Goal: Task Accomplishment & Management: Use online tool/utility

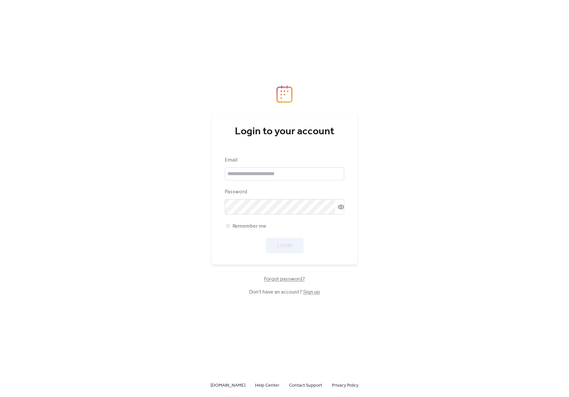
click at [277, 91] on img at bounding box center [284, 94] width 16 height 18
click at [235, 380] on div "Login to your account Email Password Remember me Login Forgot password? Don't h…" at bounding box center [284, 198] width 148 height 397
click at [235, 384] on link "[DOMAIN_NAME]" at bounding box center [227, 385] width 35 height 8
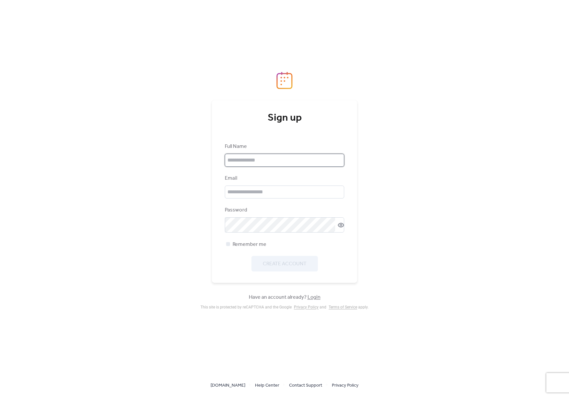
click at [268, 161] on input "text" at bounding box center [284, 160] width 119 height 13
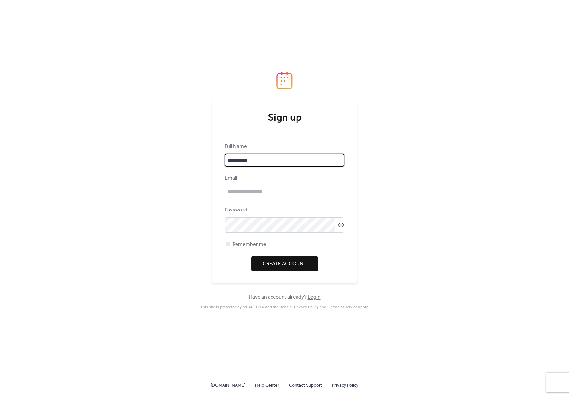
type input "**********"
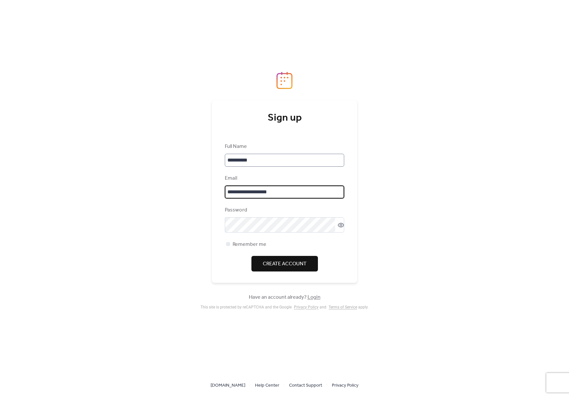
type input "**********"
click at [255, 245] on span "Remember me" at bounding box center [250, 245] width 34 height 8
click at [339, 228] on icon at bounding box center [341, 225] width 6 height 6
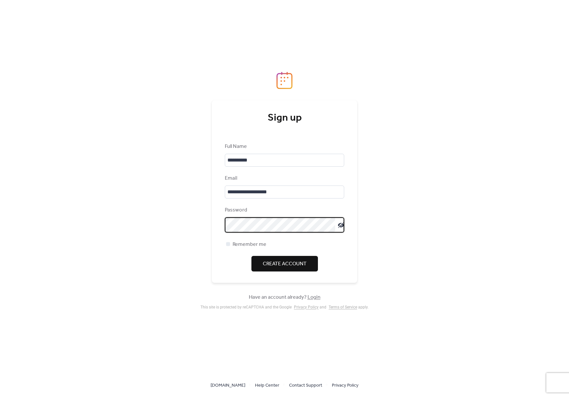
click at [272, 265] on span "Create Account" at bounding box center [285, 264] width 44 height 8
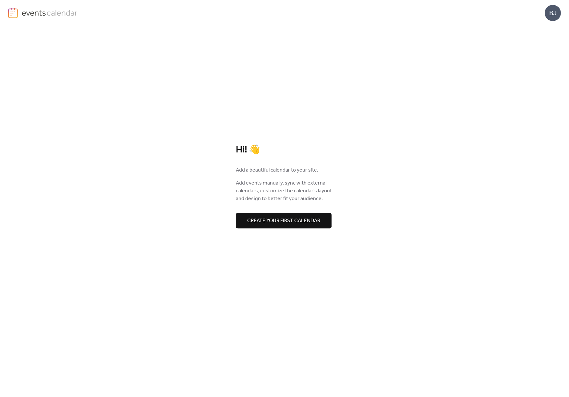
click at [313, 215] on button "Create your first calendar" at bounding box center [284, 221] width 96 height 16
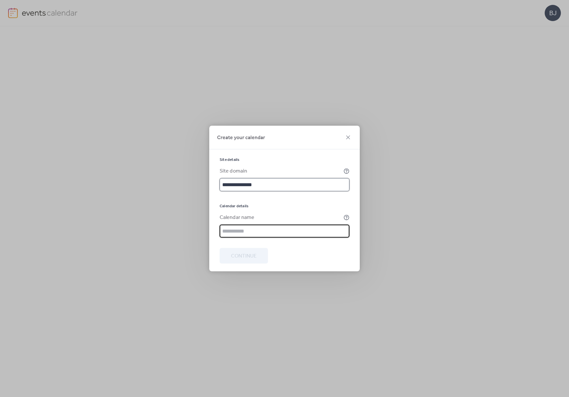
click at [222, 183] on input "**********" at bounding box center [285, 184] width 130 height 13
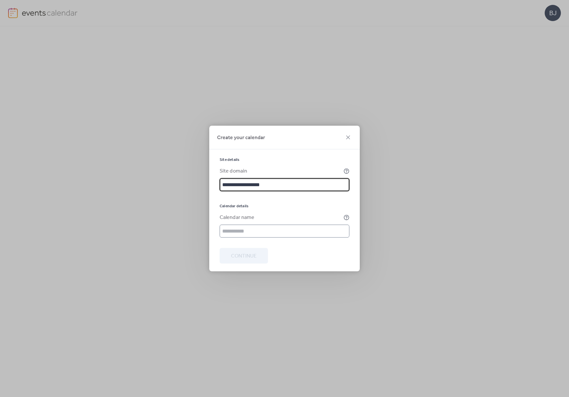
type input "**********"
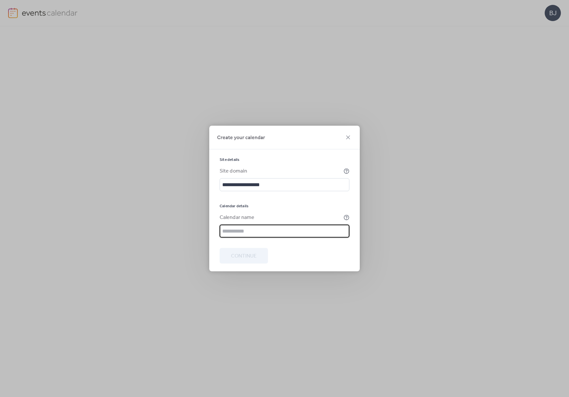
click at [254, 234] on input "text" at bounding box center [285, 231] width 130 height 13
drag, startPoint x: 268, startPoint y: 233, endPoint x: 221, endPoint y: 228, distance: 47.4
click at [221, 228] on input "**********" at bounding box center [285, 231] width 130 height 13
type input "**********"
click at [252, 253] on span "Continue" at bounding box center [244, 256] width 26 height 8
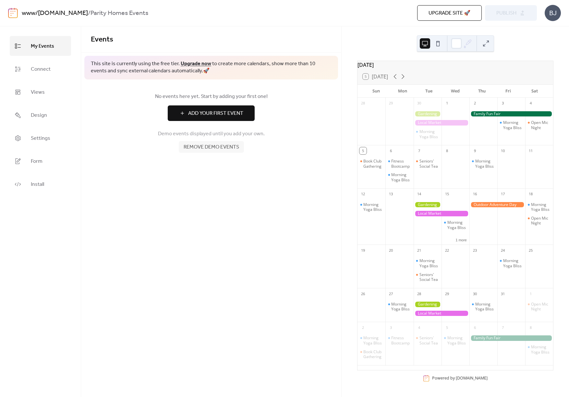
click at [151, 149] on div "Demo events displayed until you add your own. Remove demo events" at bounding box center [211, 139] width 241 height 27
click at [33, 72] on span "Connect" at bounding box center [41, 69] width 20 height 10
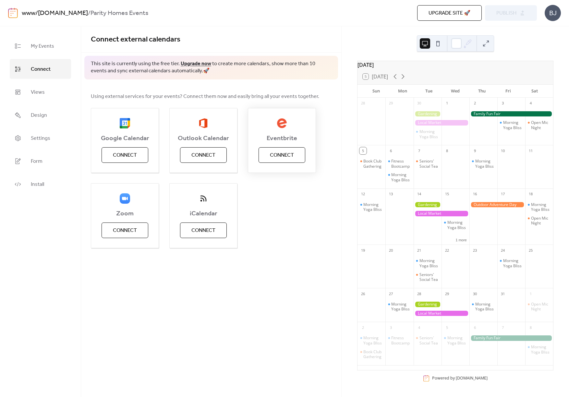
click at [292, 156] on span "Connect" at bounding box center [282, 155] width 24 height 8
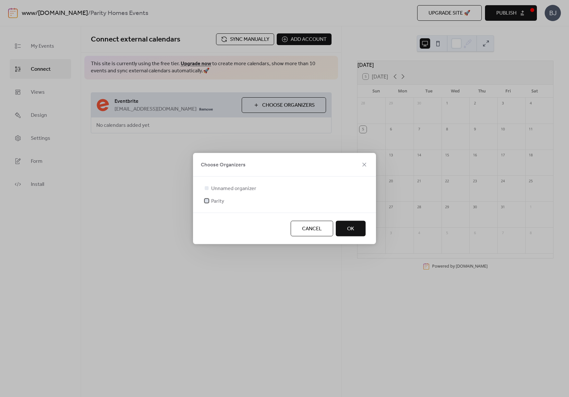
click at [215, 200] on span "Parity" at bounding box center [217, 201] width 13 height 8
click at [244, 190] on span "Unnamed organizer" at bounding box center [233, 189] width 45 height 8
click at [239, 178] on div "Unnamed organizer Parity" at bounding box center [284, 195] width 183 height 36
click at [236, 182] on div "Unnamed organizer Parity" at bounding box center [284, 195] width 183 height 36
click at [232, 189] on span "Unnamed organizer" at bounding box center [233, 189] width 45 height 8
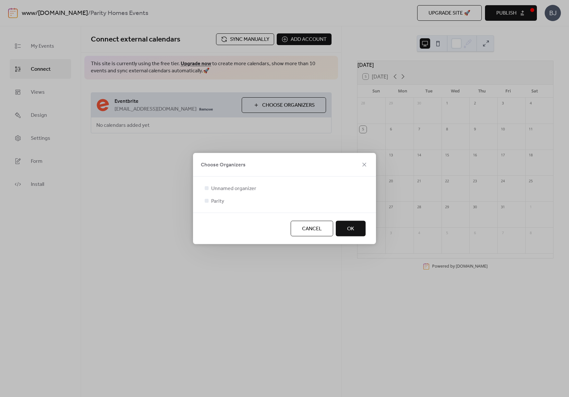
click at [206, 186] on div at bounding box center [207, 188] width 4 height 4
click at [343, 228] on button "OK" at bounding box center [351, 229] width 30 height 16
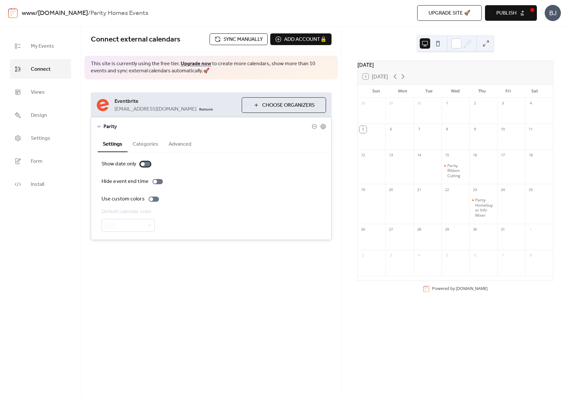
click at [145, 162] on div at bounding box center [145, 163] width 10 height 5
click at [145, 164] on div at bounding box center [145, 163] width 10 height 5
click at [147, 145] on button "Categories" at bounding box center [145, 144] width 36 height 16
click at [178, 147] on button "Advanced" at bounding box center [179, 144] width 33 height 16
click at [136, 213] on div at bounding box center [136, 210] width 10 height 5
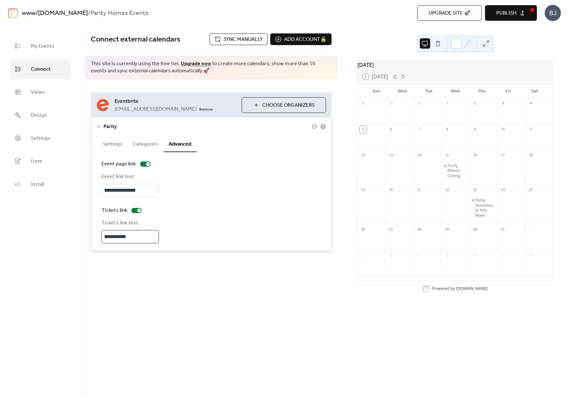
click at [128, 240] on input "**********" at bounding box center [130, 236] width 57 height 13
drag, startPoint x: 139, startPoint y: 240, endPoint x: 45, endPoint y: 233, distance: 93.7
click at [46, 233] on div "**********" at bounding box center [284, 211] width 569 height 371
type input "*"
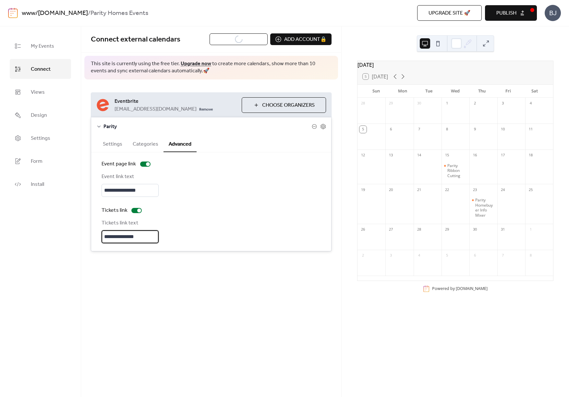
type input "**********"
click at [176, 273] on div "**********" at bounding box center [211, 151] width 260 height 251
click at [137, 145] on button "Categories" at bounding box center [145, 144] width 36 height 16
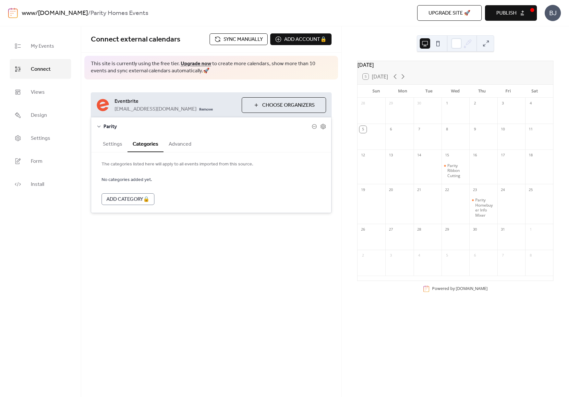
click at [111, 146] on button "Settings" at bounding box center [113, 144] width 30 height 16
click at [325, 125] on icon at bounding box center [323, 127] width 6 height 6
click at [324, 126] on icon at bounding box center [323, 126] width 2 height 2
click at [313, 126] on icon at bounding box center [314, 126] width 5 height 5
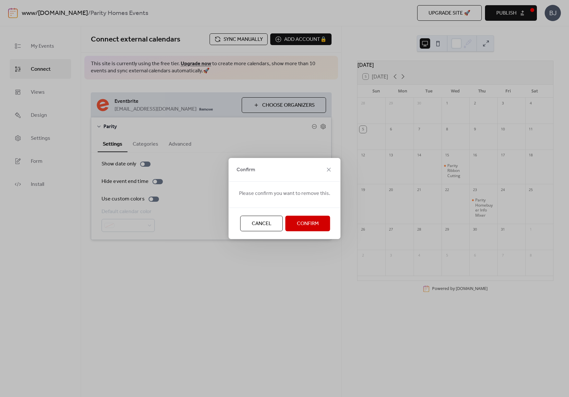
click at [269, 223] on span "Cancel" at bounding box center [262, 224] width 20 height 8
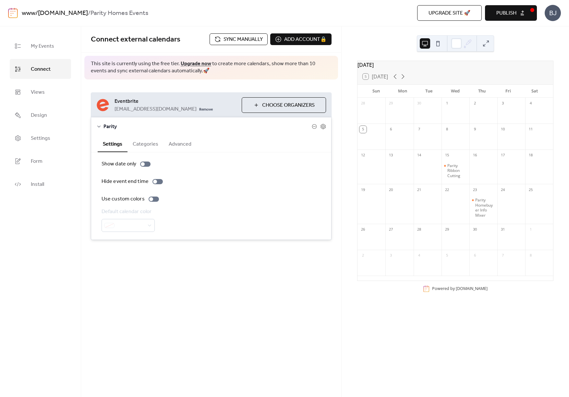
click at [258, 293] on div "**********" at bounding box center [211, 211] width 260 height 371
click at [56, 92] on link "Views" at bounding box center [40, 92] width 61 height 20
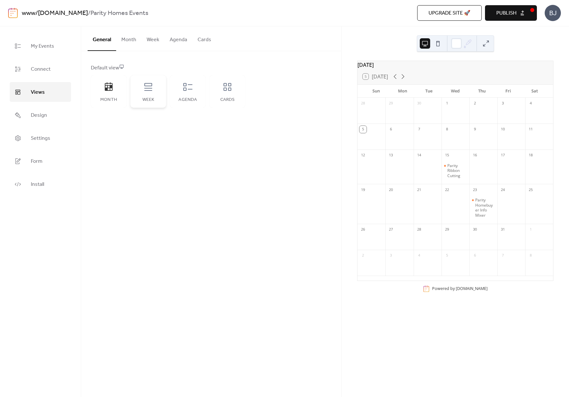
click at [146, 91] on icon at bounding box center [148, 87] width 10 height 10
click at [181, 95] on div "Agenda" at bounding box center [188, 91] width 36 height 32
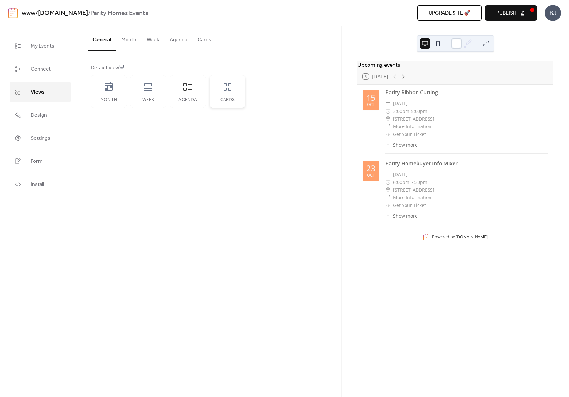
click at [218, 98] on div "Cards" at bounding box center [227, 99] width 23 height 5
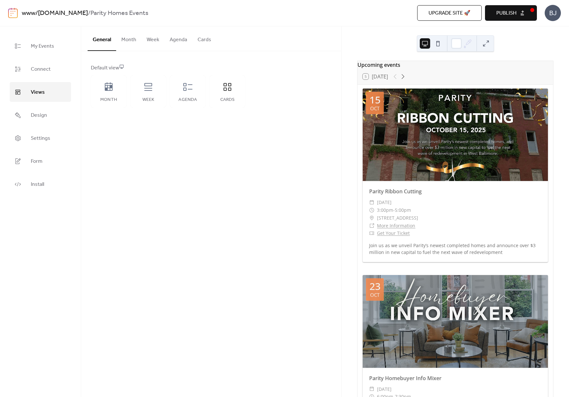
click at [128, 42] on button "Month" at bounding box center [128, 38] width 25 height 24
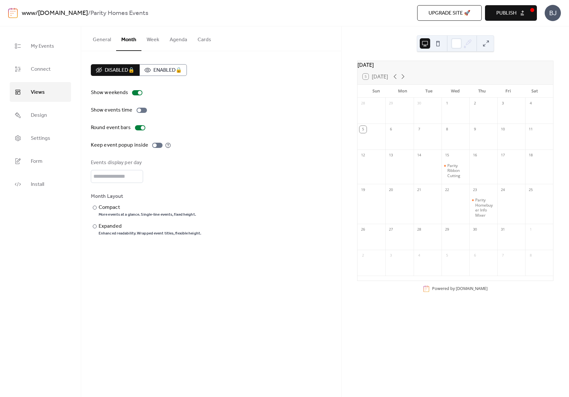
click at [154, 41] on button "Week" at bounding box center [152, 38] width 23 height 24
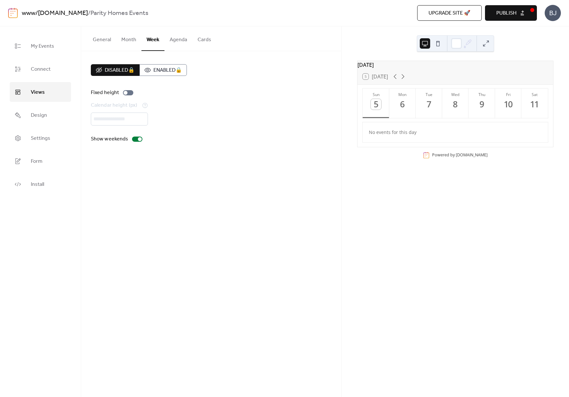
click at [175, 41] on button "Agenda" at bounding box center [178, 38] width 28 height 24
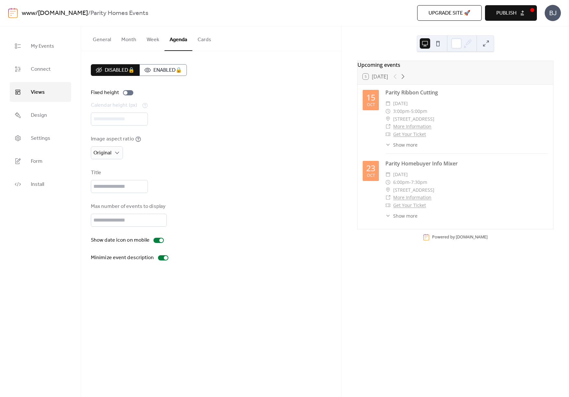
click at [193, 40] on button "Cards" at bounding box center [204, 38] width 24 height 24
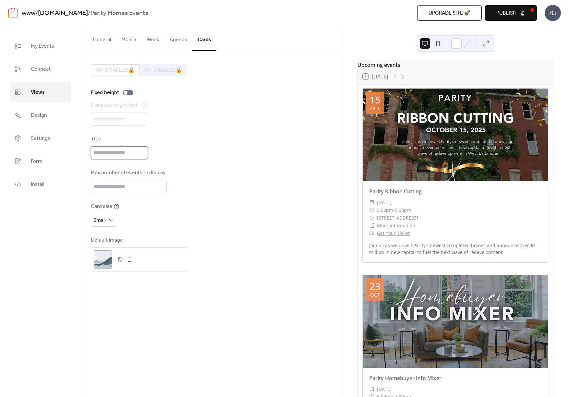
click at [125, 156] on input "text" at bounding box center [119, 152] width 57 height 13
drag, startPoint x: 125, startPoint y: 154, endPoint x: 233, endPoint y: 169, distance: 109.7
click at [233, 169] on div "Disabled 🔒 Enabled 🔒 Fixed height Calendar height (px) *** Title *** Max number…" at bounding box center [211, 167] width 241 height 207
drag, startPoint x: 103, startPoint y: 160, endPoint x: 71, endPoint y: 149, distance: 33.7
click at [72, 149] on div "My Events Connect Views Design Settings Form Install Views General Month Week A…" at bounding box center [284, 211] width 569 height 371
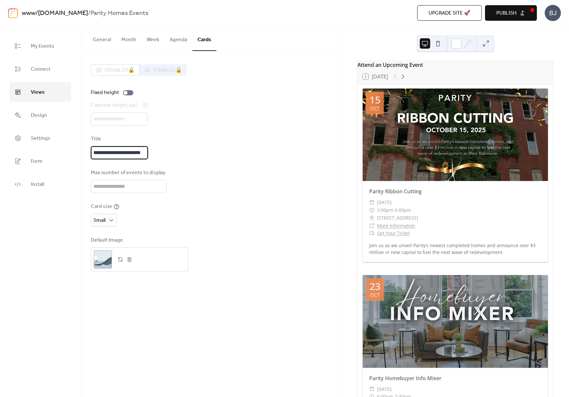
type input "**********"
click at [221, 215] on div "Card size Small" at bounding box center [211, 215] width 241 height 24
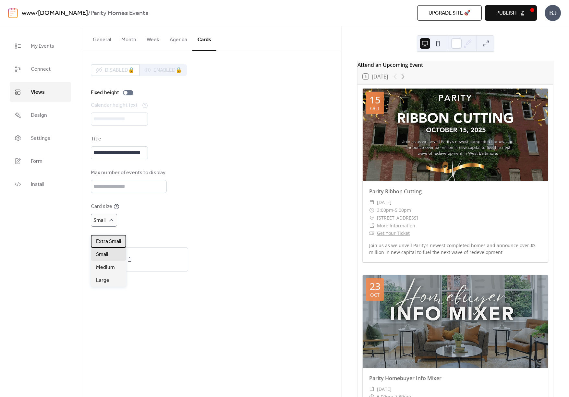
click at [110, 240] on span "Extra Small" at bounding box center [108, 242] width 25 height 8
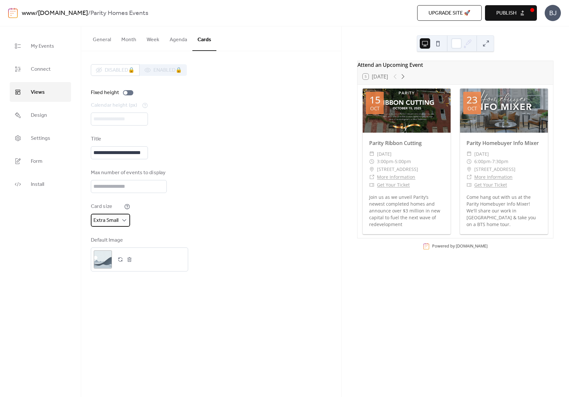
click at [101, 225] on span "Extra Small" at bounding box center [105, 220] width 25 height 10
click at [105, 266] on span "Medium" at bounding box center [105, 268] width 19 height 8
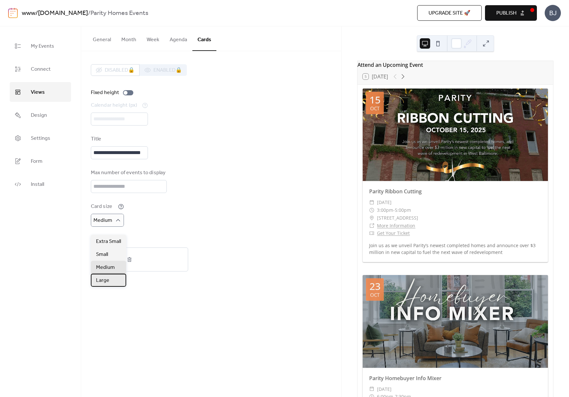
click at [106, 283] on span "Large" at bounding box center [102, 281] width 13 height 8
click at [110, 256] on div "Small" at bounding box center [108, 254] width 35 height 13
click at [99, 225] on span "Small" at bounding box center [99, 220] width 12 height 10
click at [111, 239] on span "Extra Small" at bounding box center [108, 242] width 25 height 8
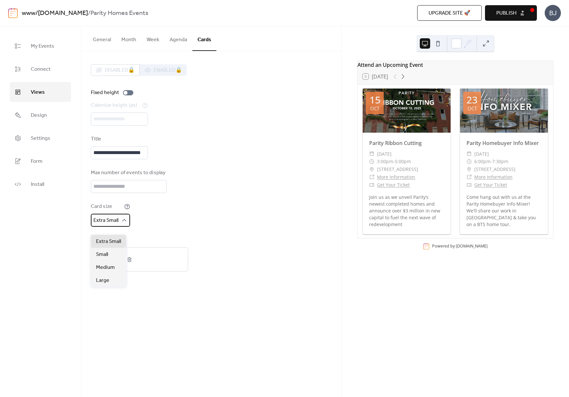
click at [113, 225] on span "Extra Small" at bounding box center [105, 220] width 25 height 10
click at [111, 254] on div "Small" at bounding box center [108, 254] width 35 height 13
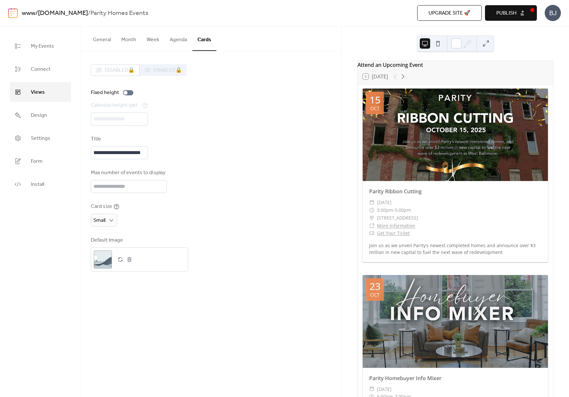
click at [223, 248] on div "Default Image ;" at bounding box center [211, 253] width 241 height 35
click at [48, 118] on link "Design" at bounding box center [40, 115] width 61 height 20
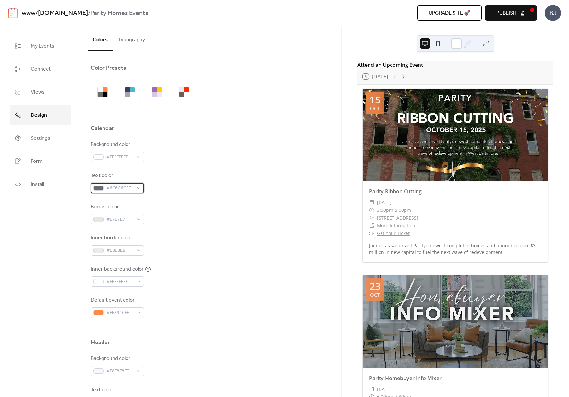
click at [134, 188] on div "#6C6C6CFF" at bounding box center [117, 188] width 53 height 10
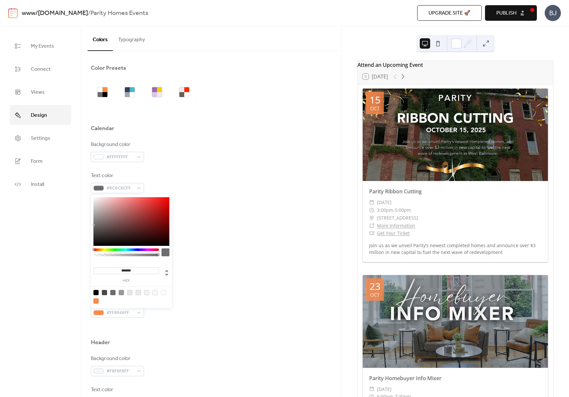
drag, startPoint x: 143, startPoint y: 270, endPoint x: 85, endPoint y: 268, distance: 57.4
click at [86, 269] on body "www/[DOMAIN_NAME] / Parity Homes Events Upgrade site 🚀 Preview Publish BJ My Ev…" at bounding box center [284, 198] width 569 height 397
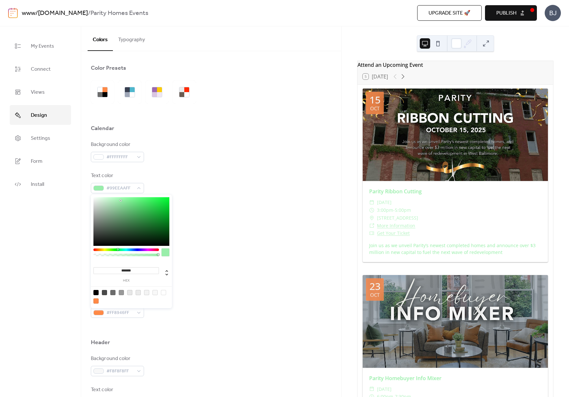
drag, startPoint x: 142, startPoint y: 270, endPoint x: 105, endPoint y: 269, distance: 37.0
click at [106, 269] on input "*******" at bounding box center [126, 270] width 66 height 7
type input "******"
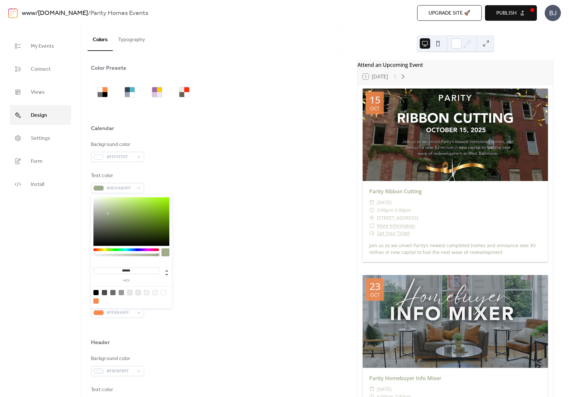
click at [241, 241] on div "Inner border color #EBEBEBFF" at bounding box center [211, 244] width 241 height 21
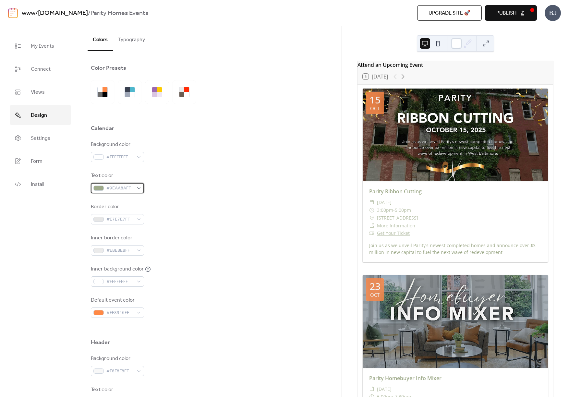
click at [136, 192] on div "#9EAA8AFF" at bounding box center [117, 188] width 53 height 10
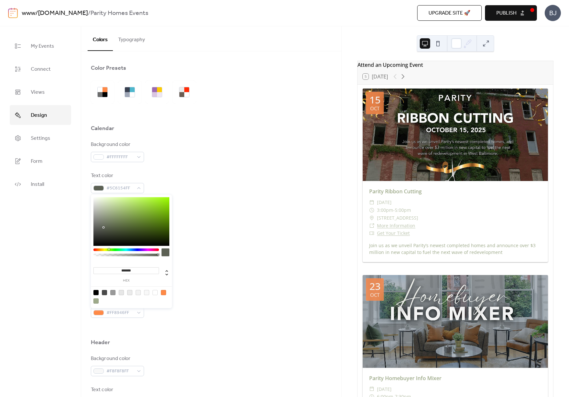
click at [103, 227] on div at bounding box center [131, 221] width 76 height 49
type input "*******"
click at [104, 232] on div at bounding box center [131, 221] width 76 height 49
click at [104, 232] on div at bounding box center [103, 231] width 1 height 1
click at [247, 209] on div "Border color #E7E7E7FF" at bounding box center [211, 213] width 241 height 21
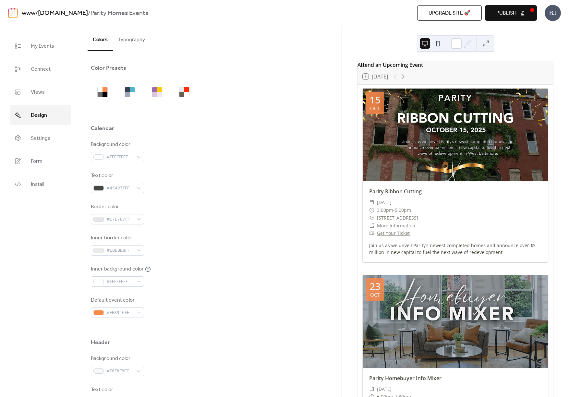
scroll to position [11, 0]
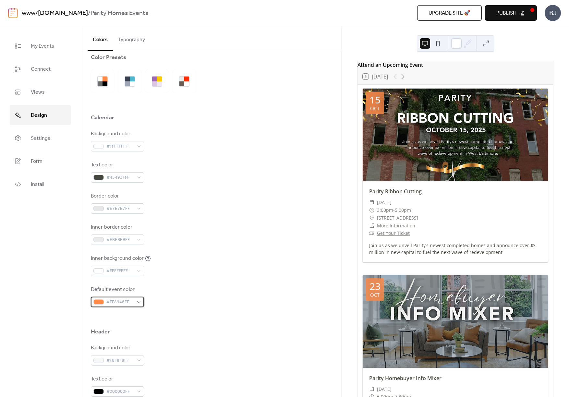
click at [100, 302] on div at bounding box center [98, 301] width 10 height 5
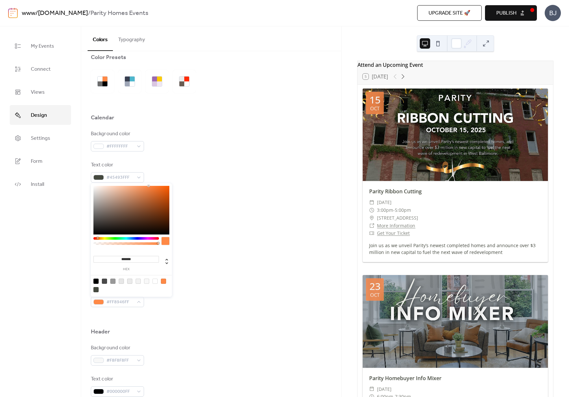
drag, startPoint x: 128, startPoint y: 258, endPoint x: 115, endPoint y: 256, distance: 13.3
click at [115, 256] on input "*******" at bounding box center [126, 259] width 66 height 7
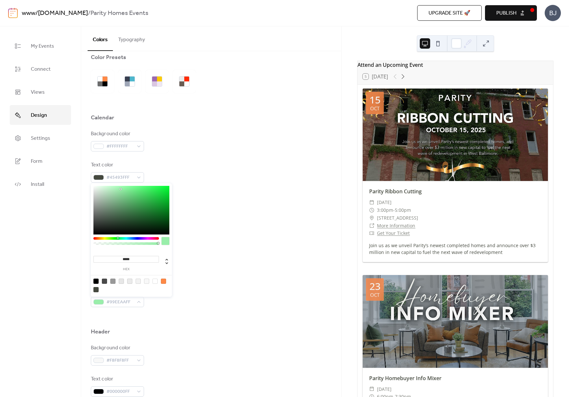
type input "******"
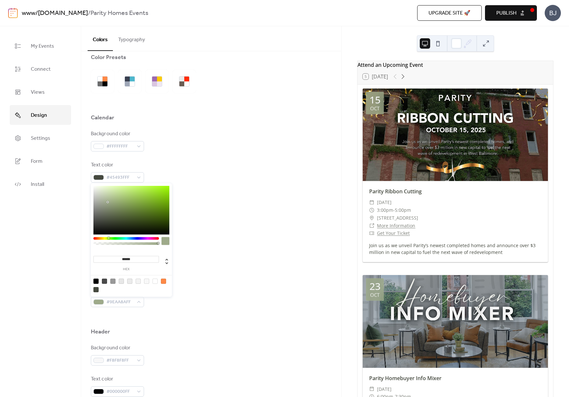
click at [272, 255] on div "Inner background color #FFFFFFFF" at bounding box center [211, 265] width 241 height 21
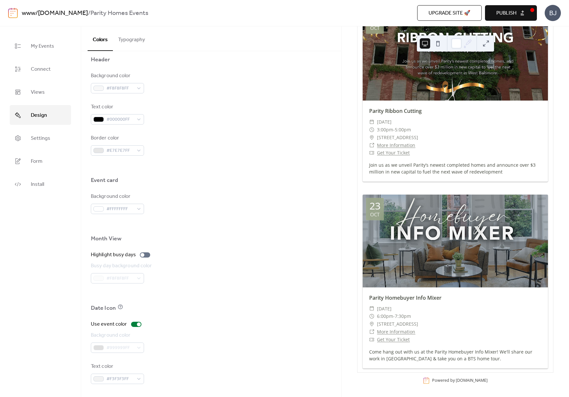
scroll to position [0, 0]
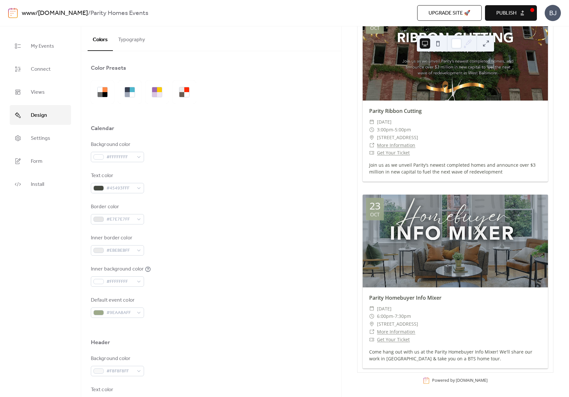
click at [137, 42] on button "Typography" at bounding box center [131, 38] width 37 height 24
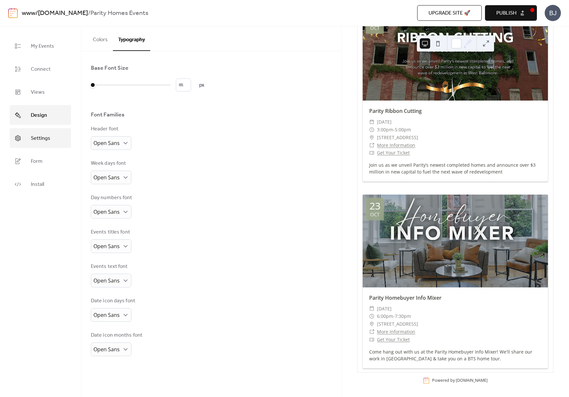
click at [26, 135] on link "Settings" at bounding box center [40, 138] width 61 height 20
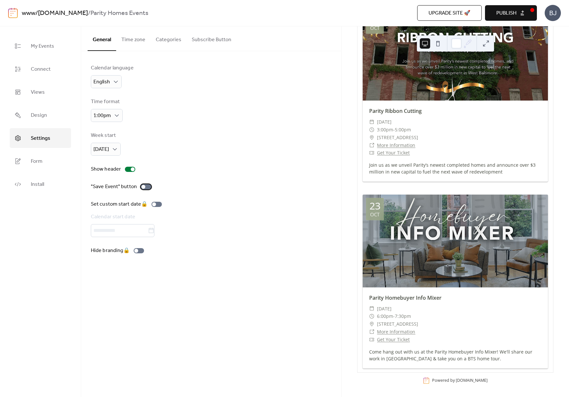
click at [145, 188] on div at bounding box center [146, 186] width 10 height 5
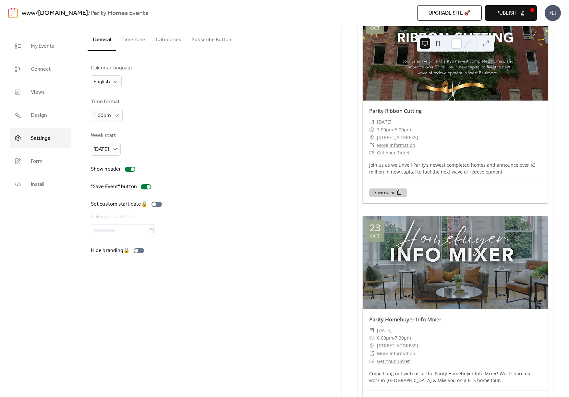
click at [386, 194] on button "Save event" at bounding box center [388, 192] width 38 height 8
click at [275, 191] on div "Calendar language English Time format 1:00pm Week start [DATE] Show header "Sav…" at bounding box center [211, 159] width 241 height 190
click at [39, 166] on span "Form" at bounding box center [37, 161] width 12 height 10
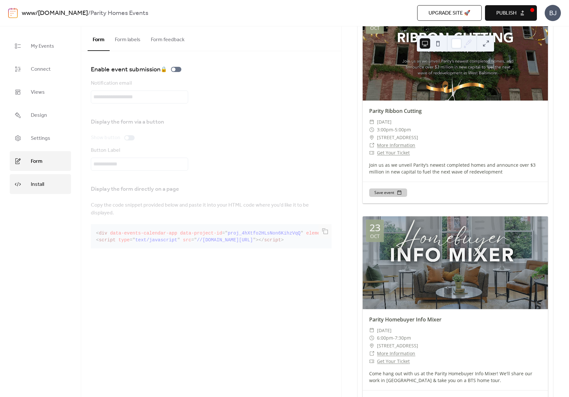
click at [48, 182] on link "Install" at bounding box center [40, 184] width 61 height 20
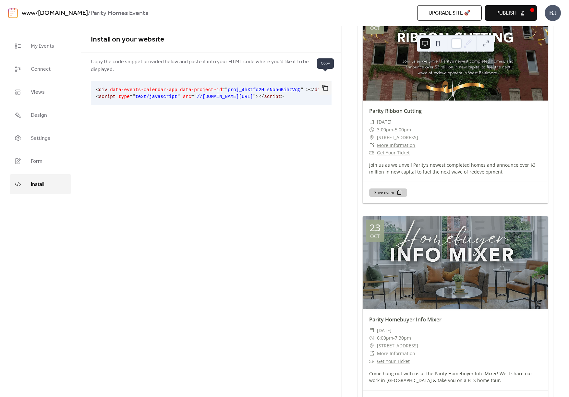
click at [322, 81] on button "button" at bounding box center [324, 88] width 13 height 14
click at [178, 213] on div "Install on your website Copy the code snippet provided below and paste it into …" at bounding box center [211, 211] width 260 height 371
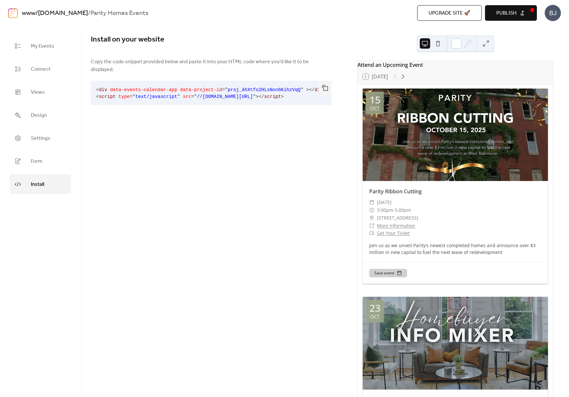
click at [271, 197] on div "Install on your website Copy the code snippet provided below and paste it into …" at bounding box center [211, 211] width 260 height 371
click at [161, 181] on div "Install on your website Copy the code snippet provided below and paste it into …" at bounding box center [211, 211] width 260 height 371
click at [41, 52] on link "My Events" at bounding box center [40, 46] width 61 height 20
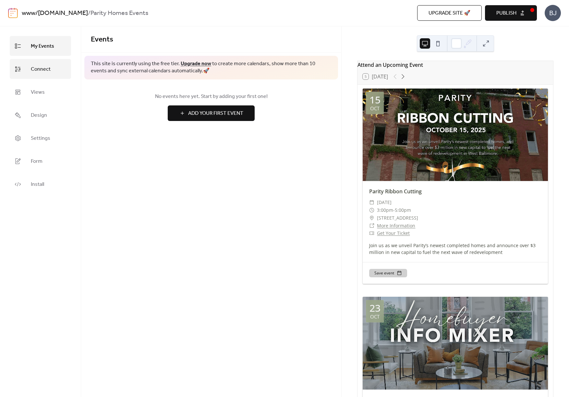
click at [38, 63] on link "Connect" at bounding box center [40, 69] width 61 height 20
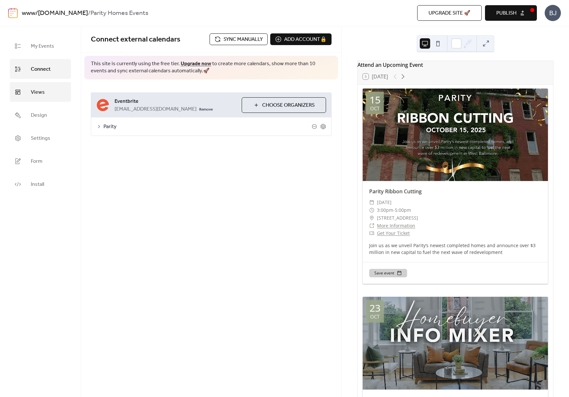
click at [30, 95] on link "Views" at bounding box center [40, 92] width 61 height 20
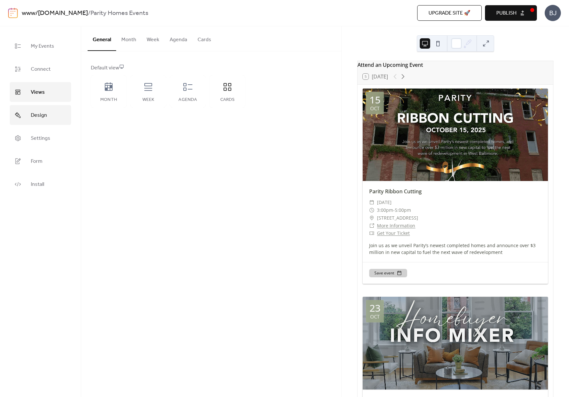
click at [30, 123] on link "Design" at bounding box center [40, 115] width 61 height 20
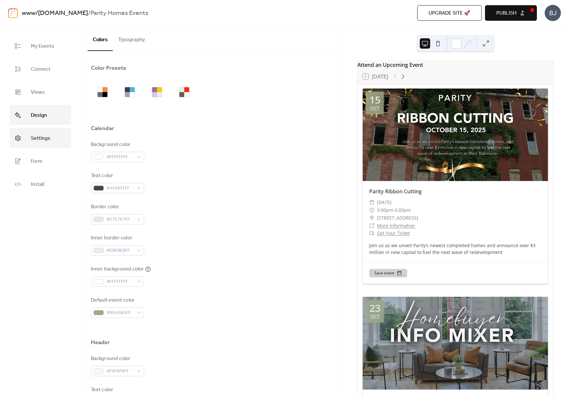
click at [31, 138] on span "Settings" at bounding box center [40, 138] width 19 height 10
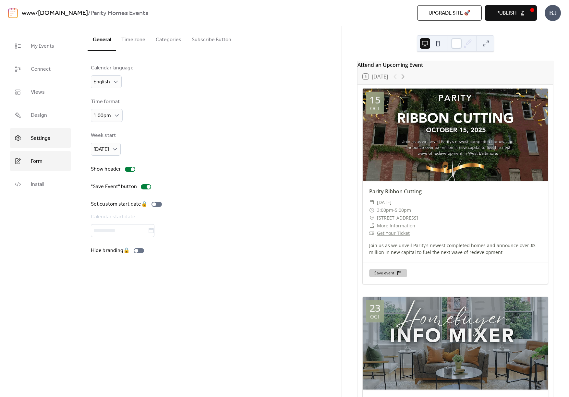
click at [29, 163] on link "Form" at bounding box center [40, 161] width 61 height 20
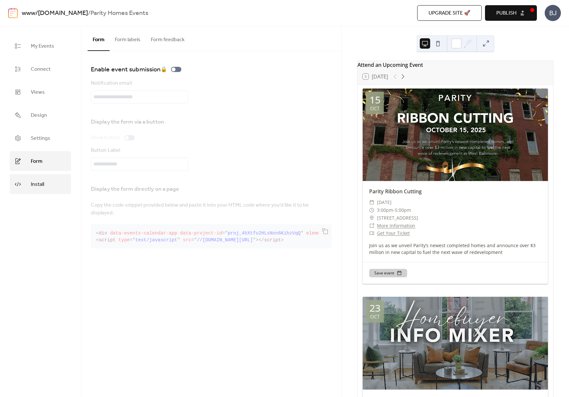
click at [31, 187] on span "Install" at bounding box center [37, 184] width 13 height 10
